Goal: Transaction & Acquisition: Purchase product/service

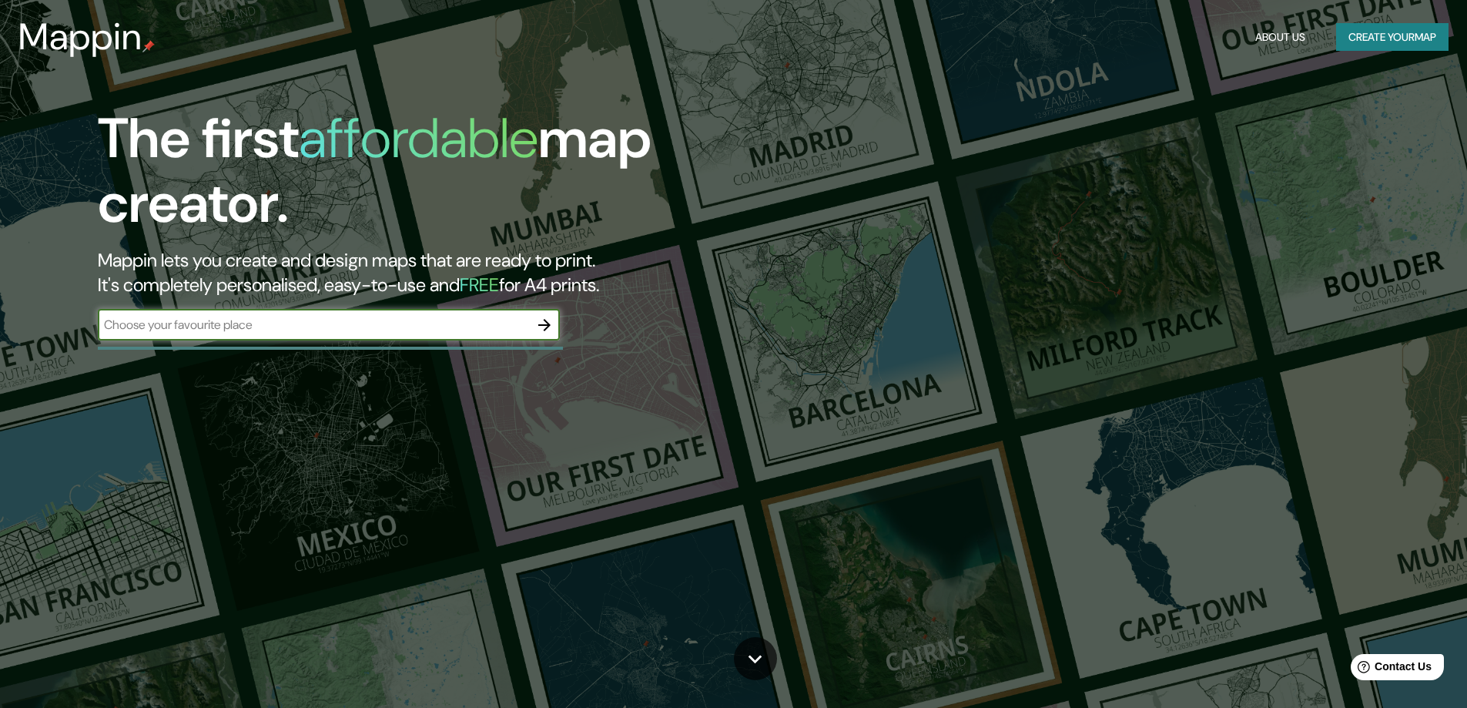
click at [304, 325] on input "text" at bounding box center [313, 325] width 431 height 18
type input "[DATE][PERSON_NAME]"
click at [551, 329] on icon "button" at bounding box center [544, 325] width 18 height 18
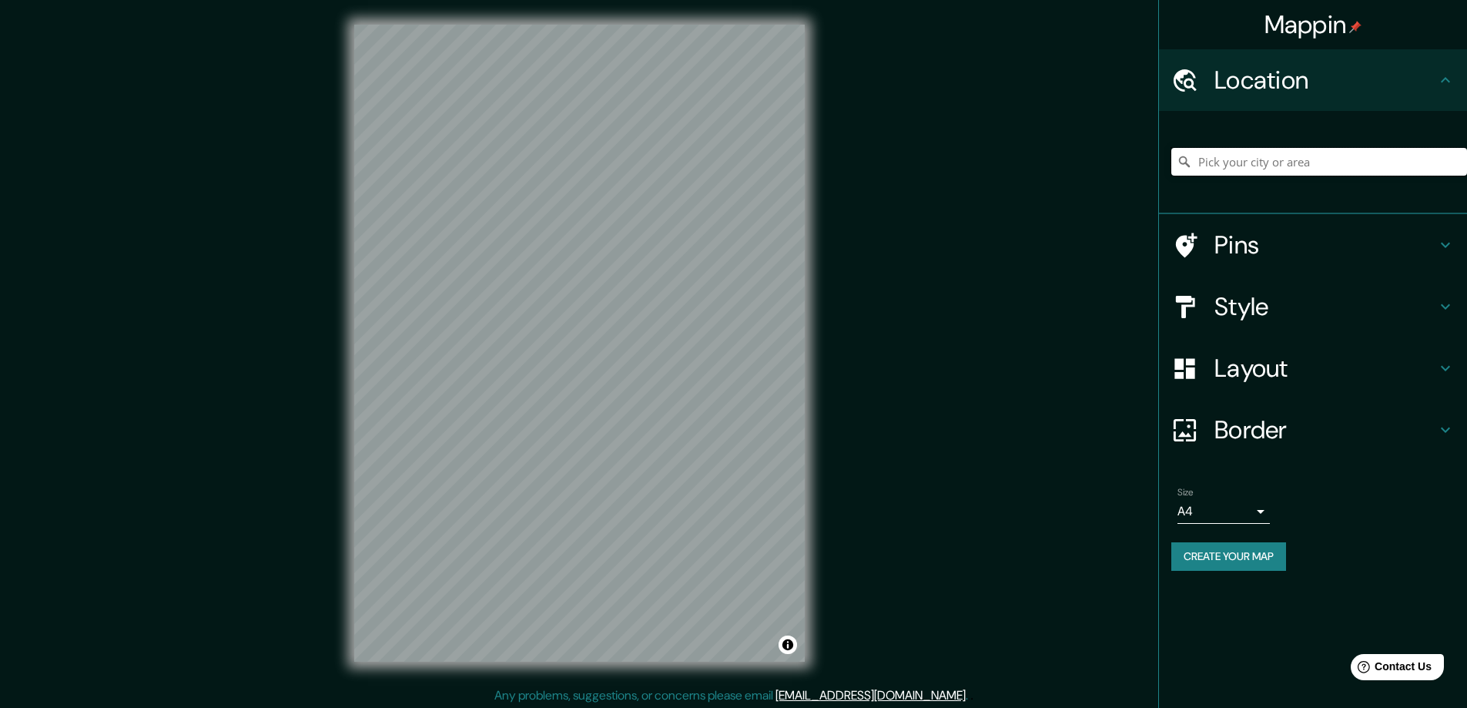
click at [1239, 168] on input "Pick your city or area" at bounding box center [1320, 162] width 296 height 28
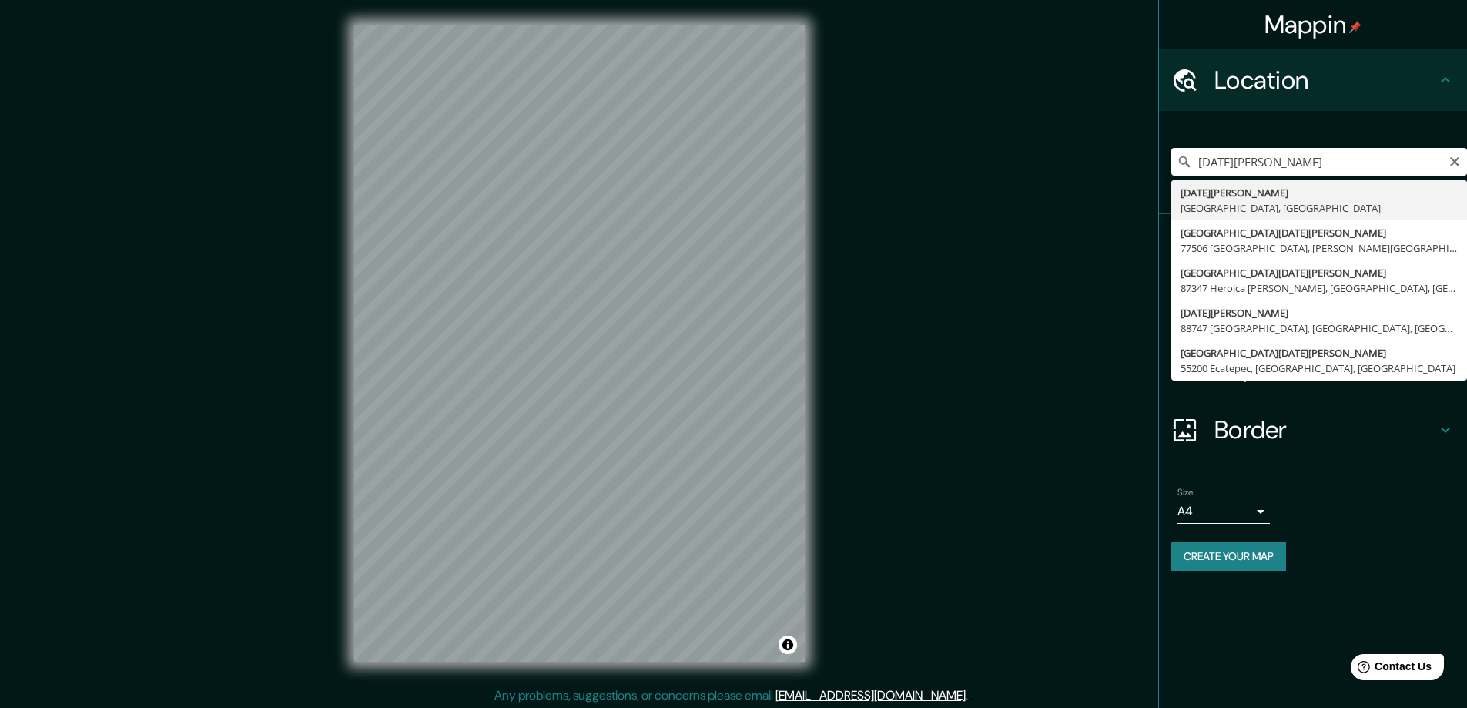
type input "[DATE][GEOGRAPHIC_DATA][PERSON_NAME], [GEOGRAPHIC_DATA], [GEOGRAPHIC_DATA]"
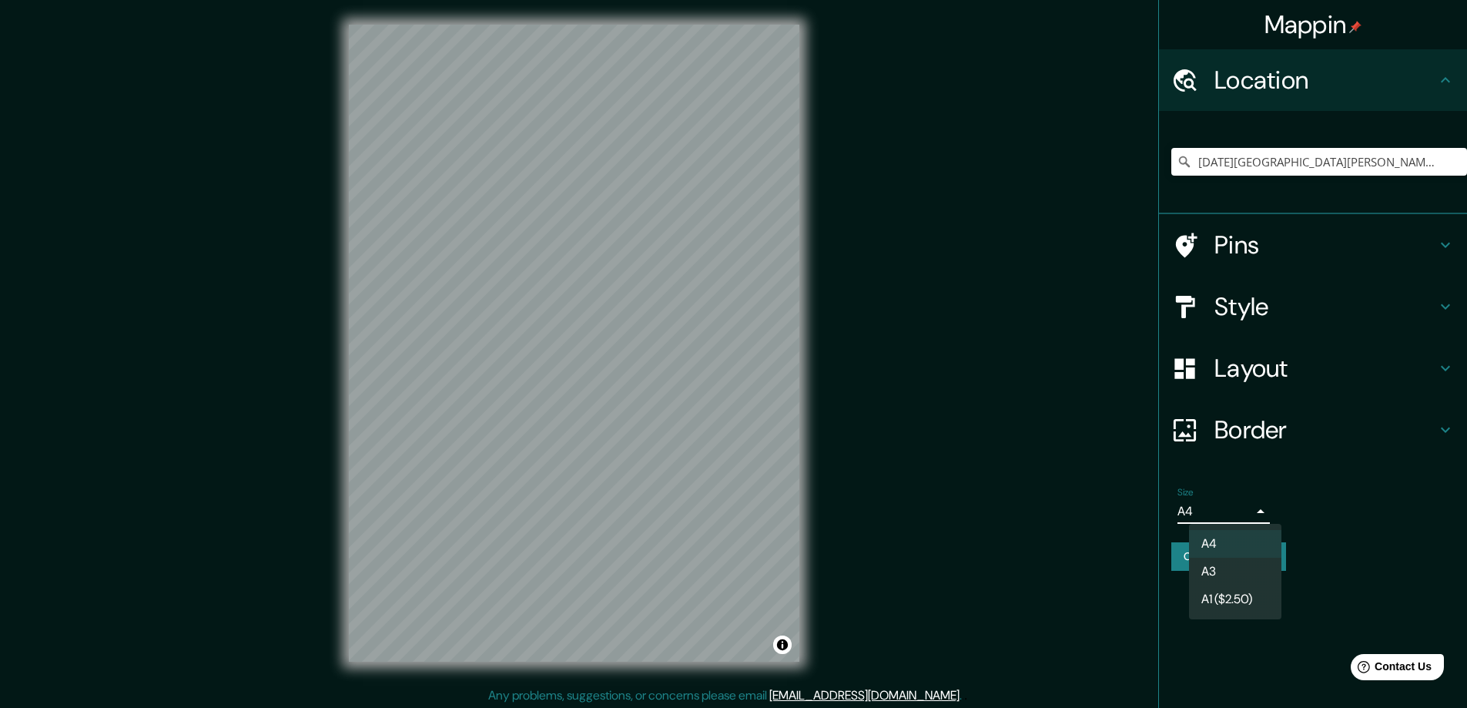
click at [1262, 512] on body "Mappin Location [DATE][GEOGRAPHIC_DATA][PERSON_NAME], [GEOGRAPHIC_DATA], [GEOGR…" at bounding box center [733, 354] width 1467 height 708
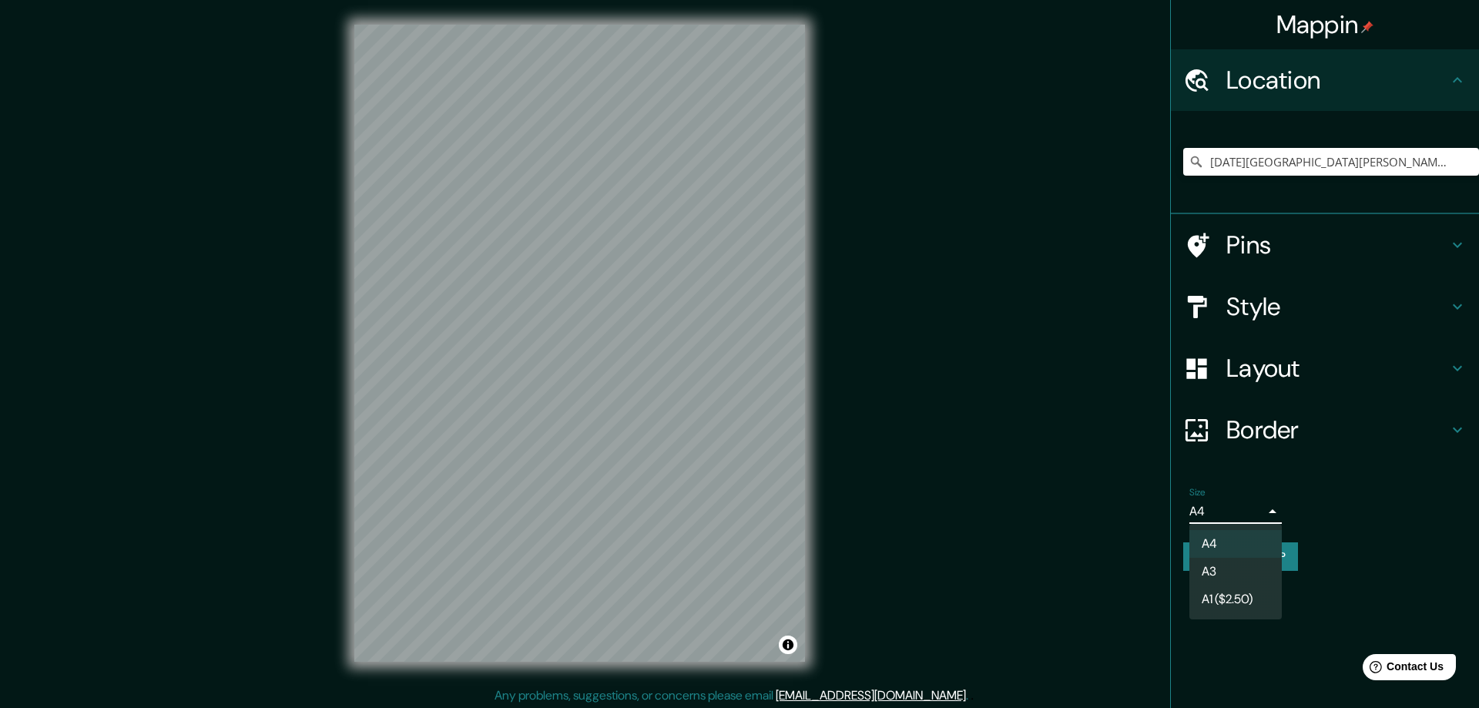
click at [1243, 570] on li "A3" at bounding box center [1235, 572] width 92 height 28
type input "a4"
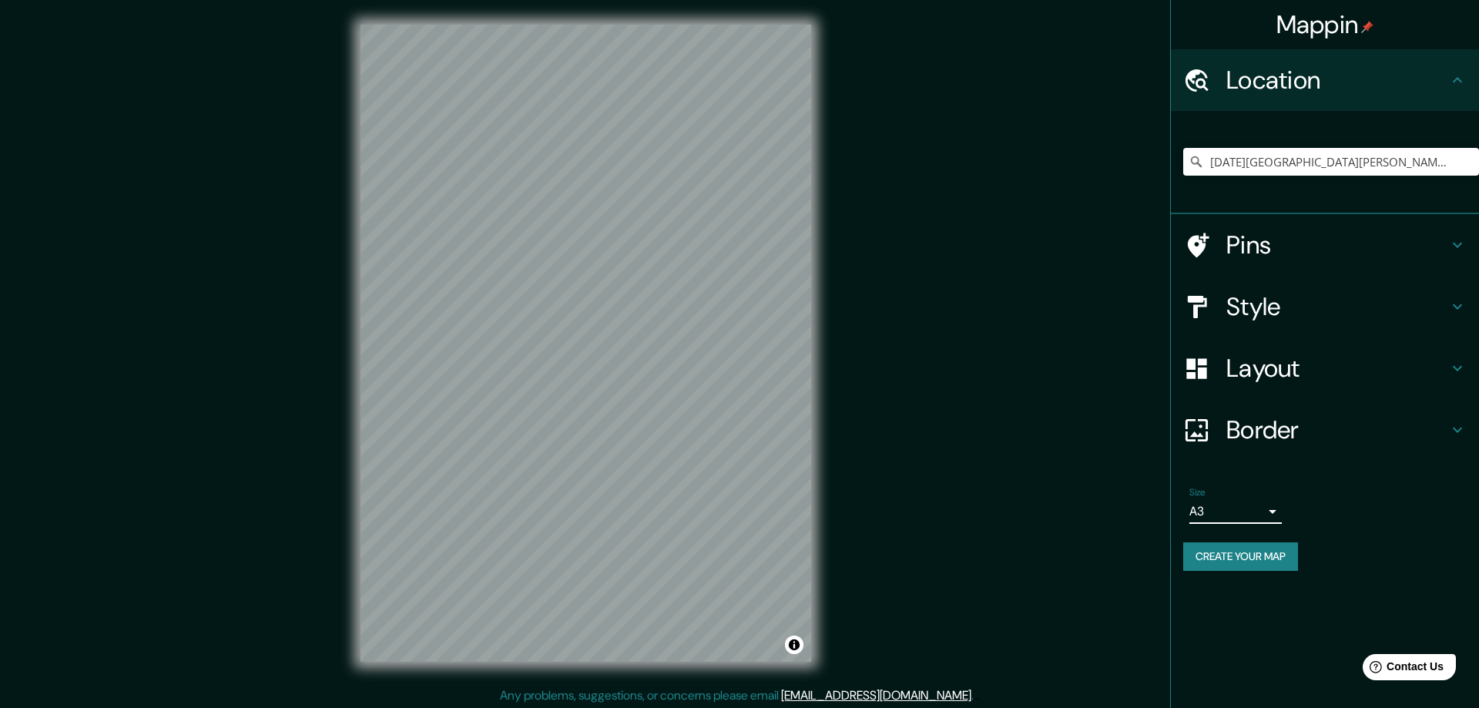
click at [1245, 508] on body "Mappin Location [DATE][GEOGRAPHIC_DATA][PERSON_NAME], [GEOGRAPHIC_DATA], [GEOGR…" at bounding box center [739, 354] width 1479 height 708
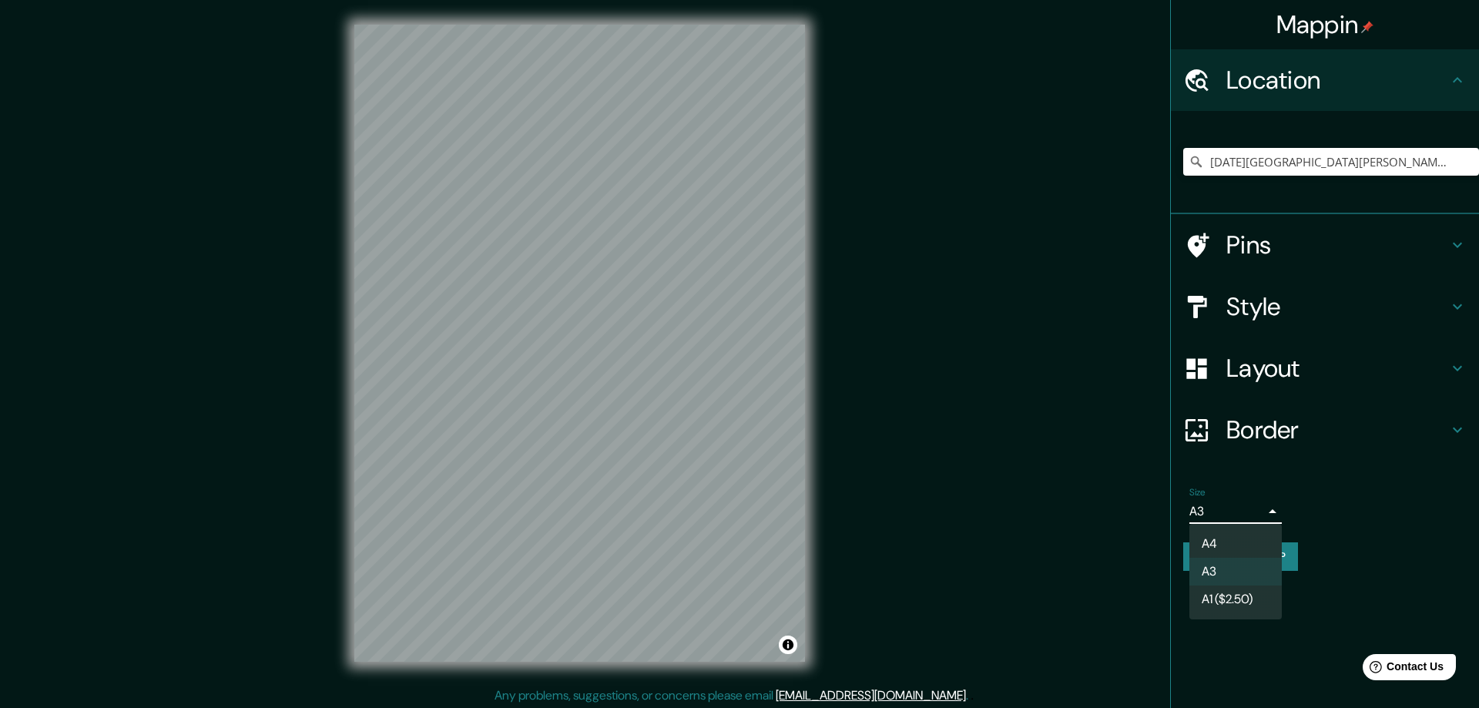
click at [1225, 569] on li "A3" at bounding box center [1235, 572] width 92 height 28
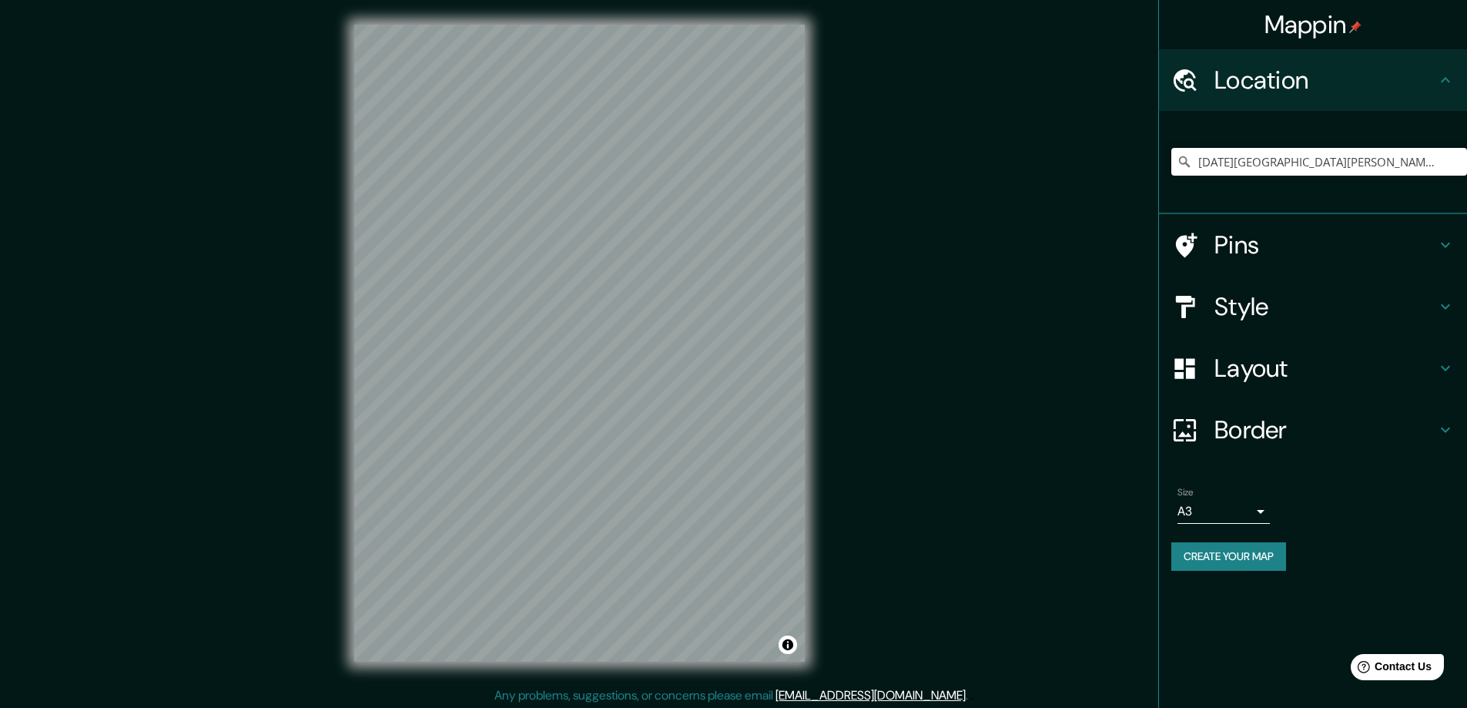
click at [1444, 247] on icon at bounding box center [1445, 245] width 18 height 18
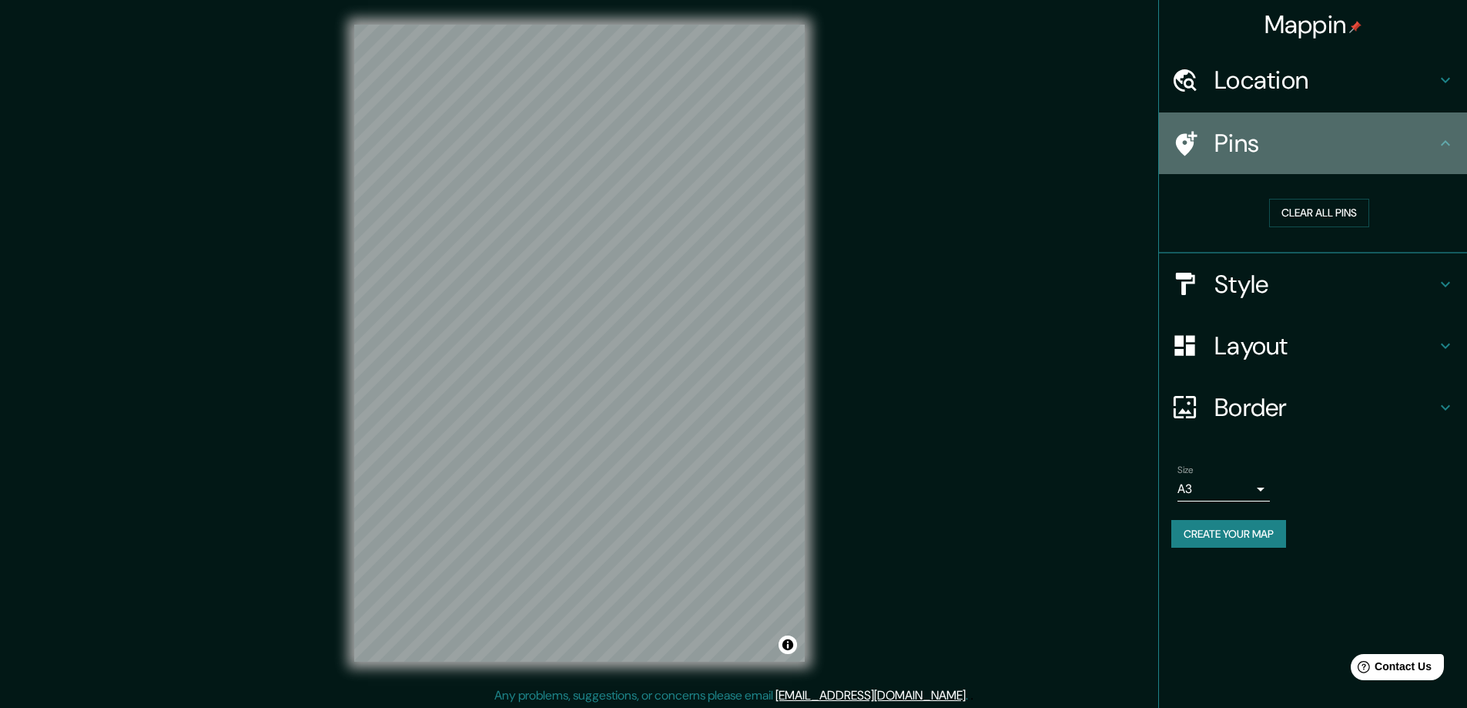
click at [1444, 145] on icon at bounding box center [1445, 143] width 18 height 18
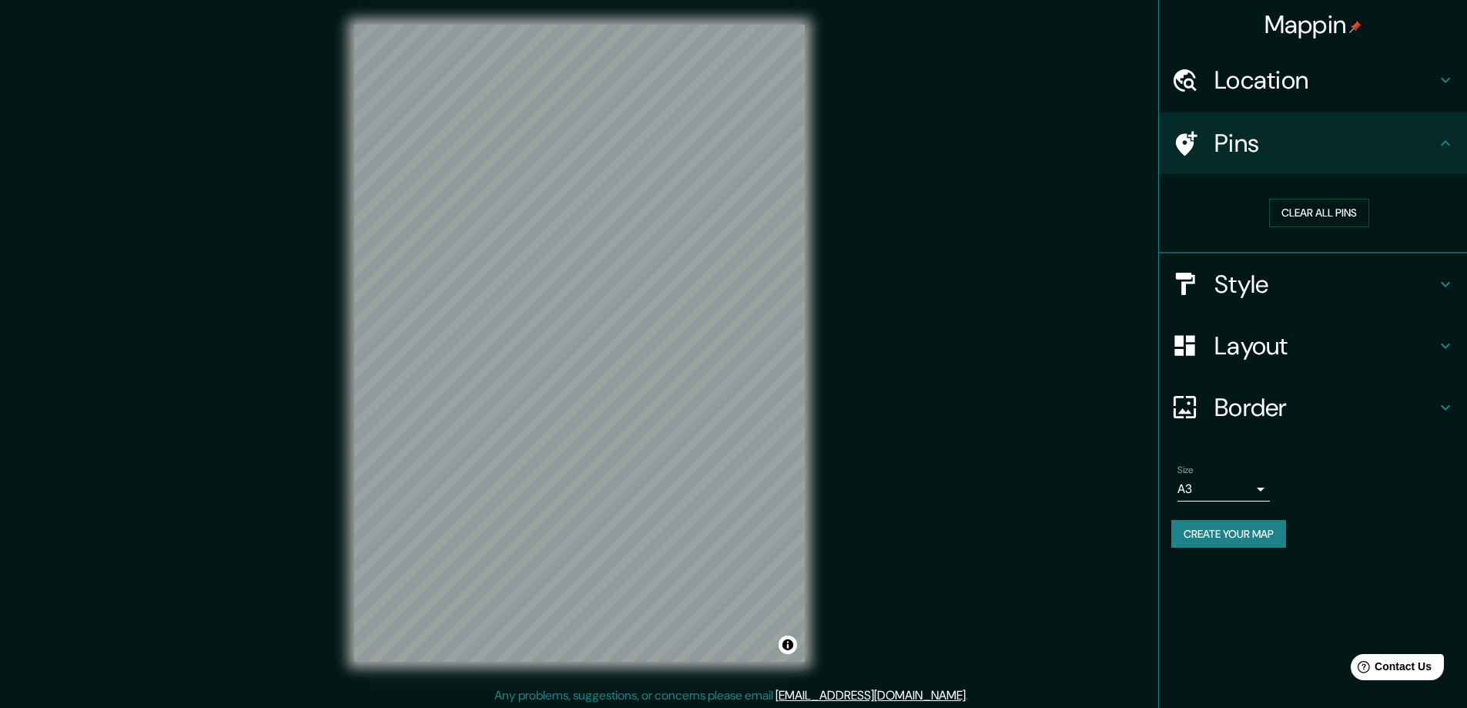
click at [1444, 287] on icon at bounding box center [1445, 284] width 18 height 18
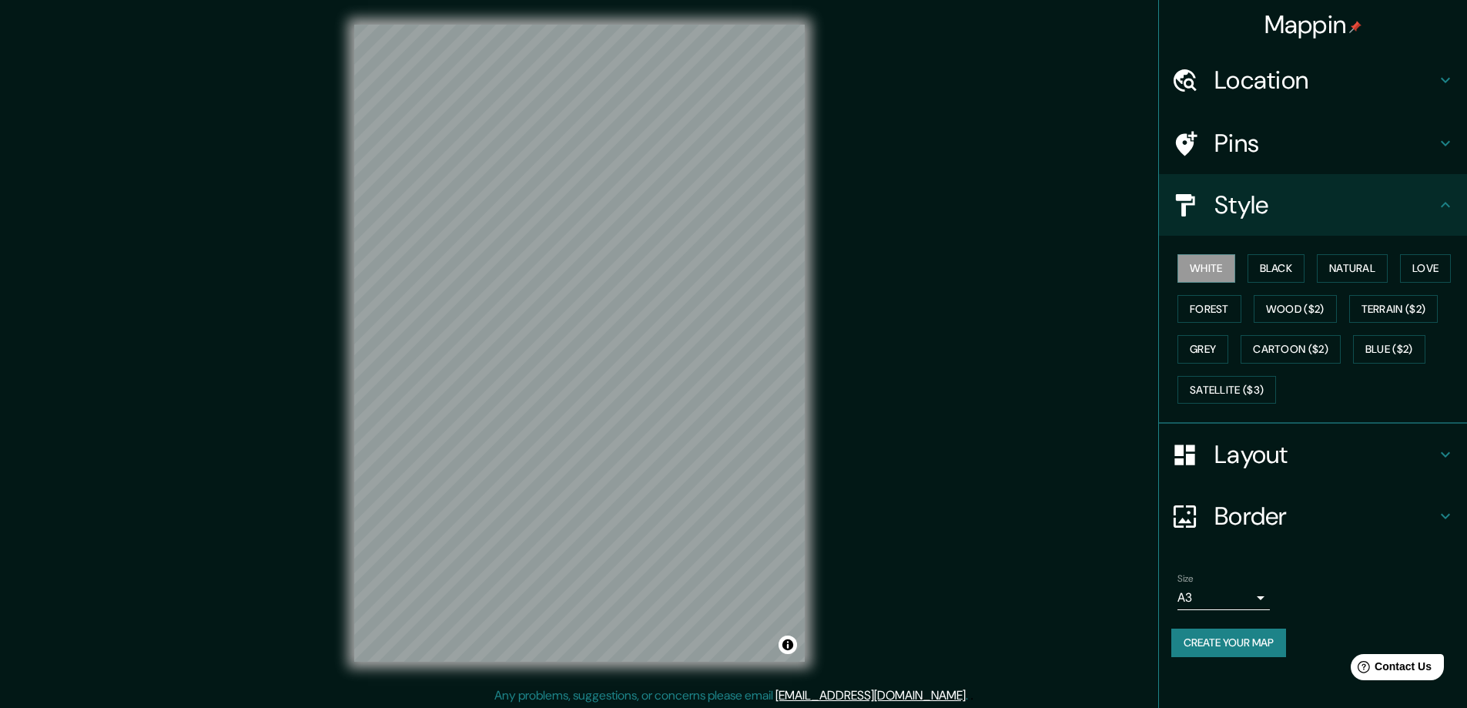
click at [1448, 452] on icon at bounding box center [1445, 454] width 18 height 18
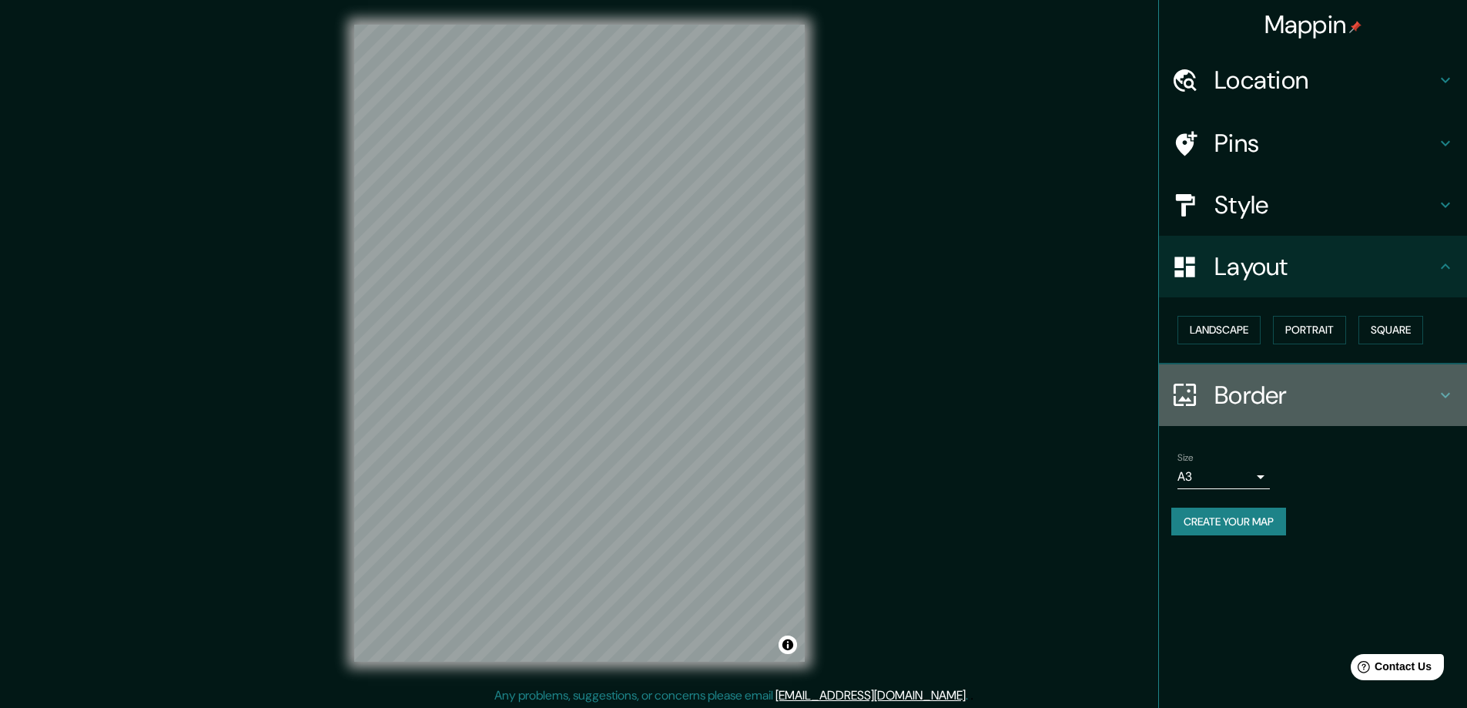
click at [1450, 397] on icon at bounding box center [1445, 395] width 18 height 18
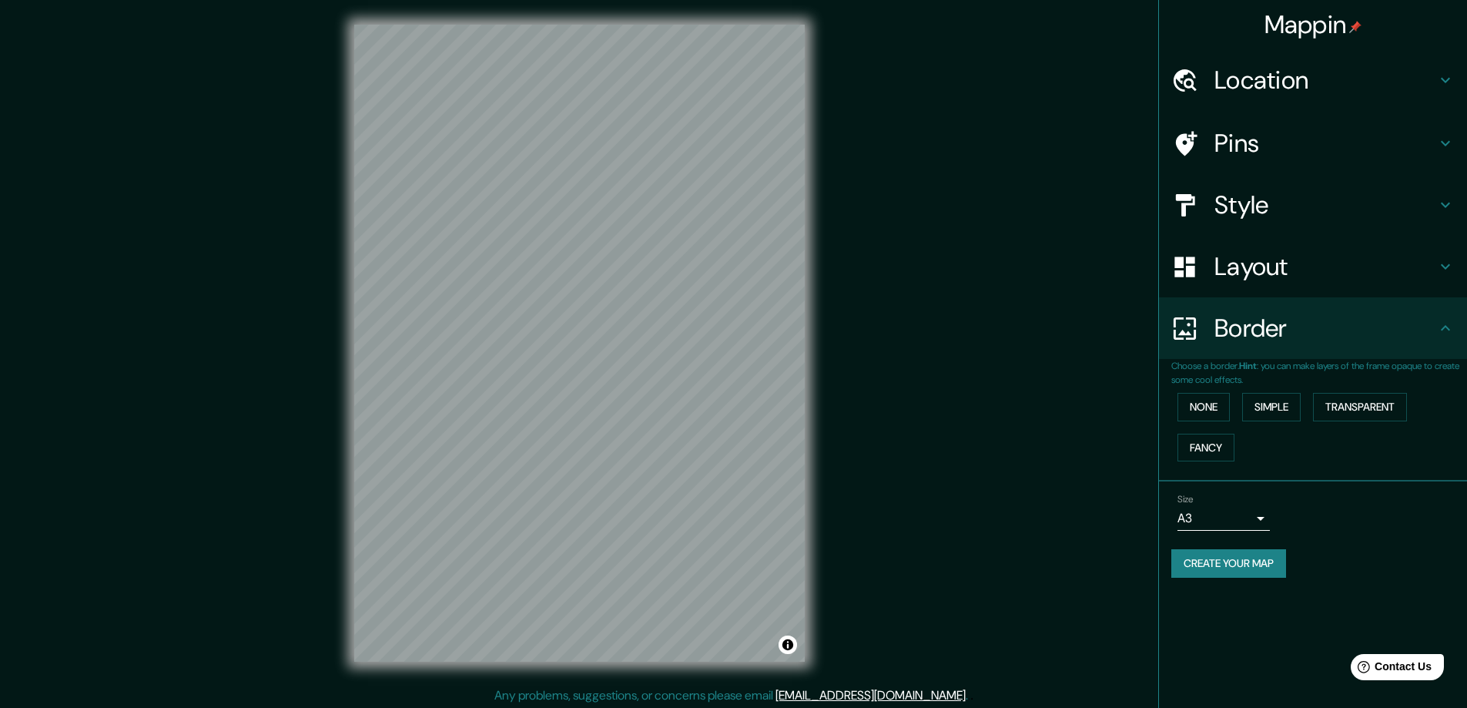
click at [1421, 565] on div "Create your map" at bounding box center [1313, 563] width 283 height 28
click at [1275, 567] on button "Create your map" at bounding box center [1229, 563] width 115 height 28
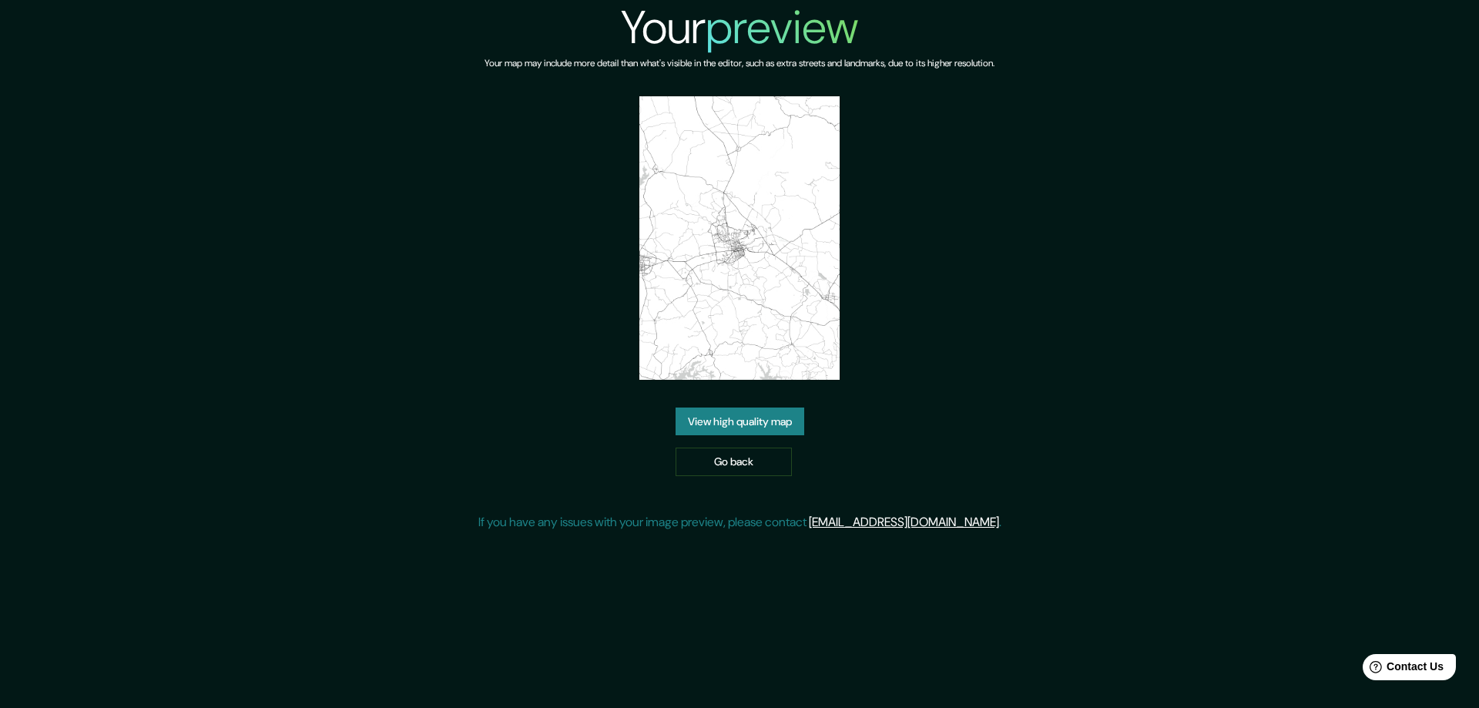
click at [748, 422] on link "View high quality map" at bounding box center [739, 421] width 129 height 28
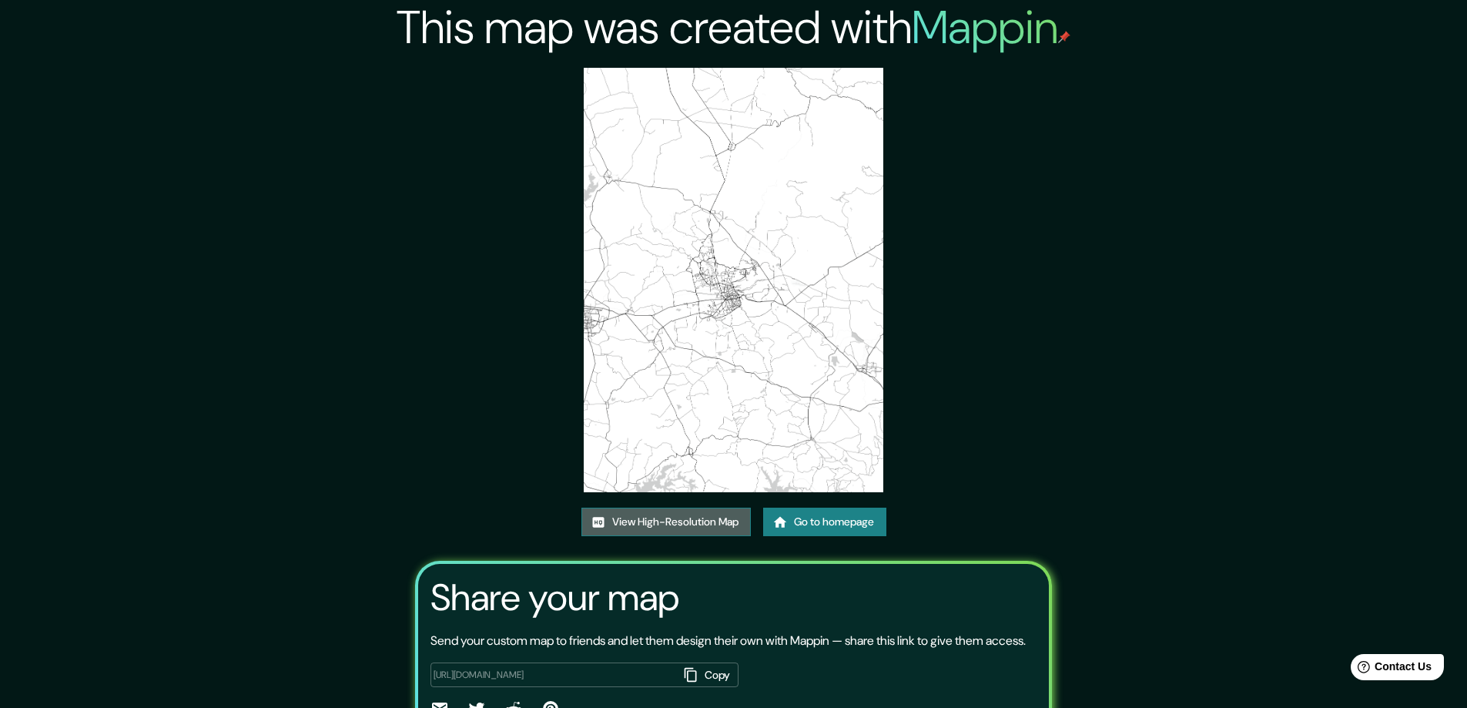
click at [699, 521] on link "View High-Resolution Map" at bounding box center [666, 522] width 169 height 28
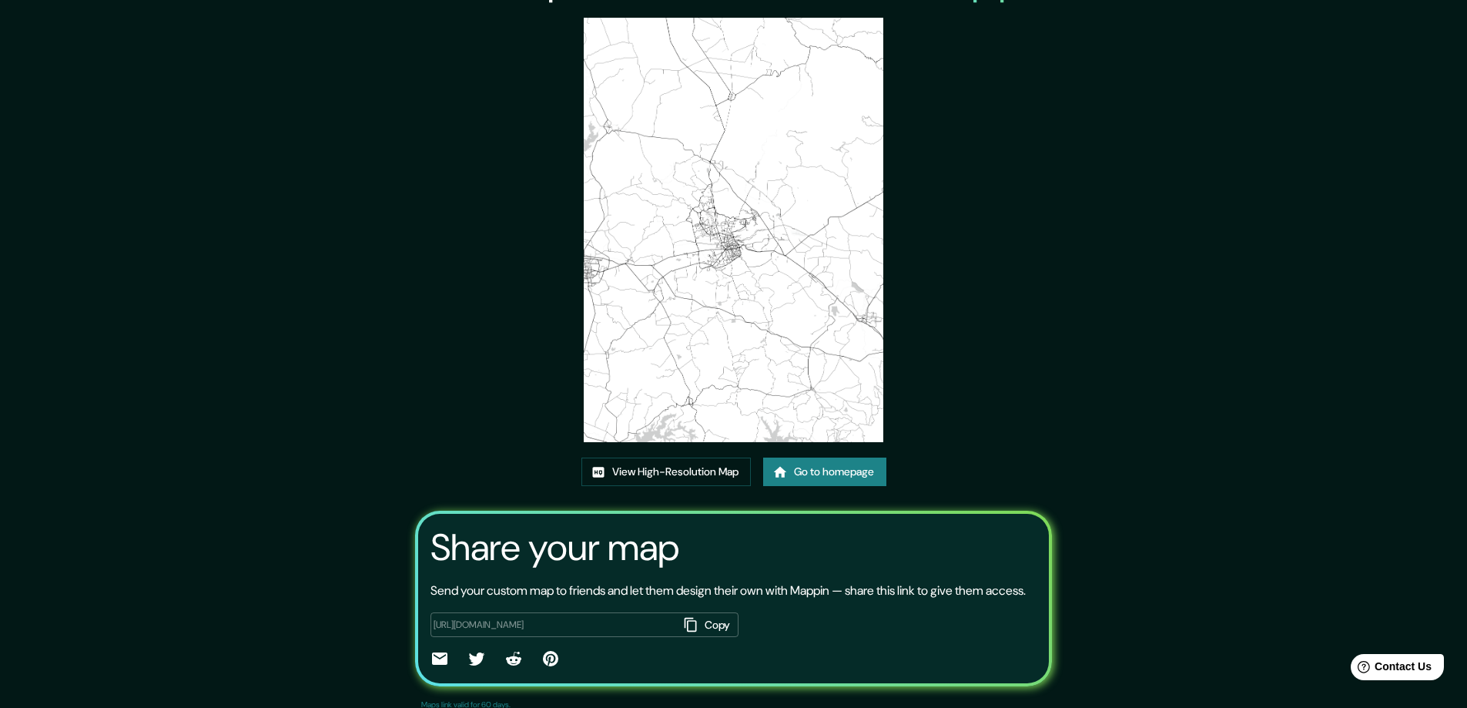
scroll to position [102, 0]
